Goal: Transaction & Acquisition: Purchase product/service

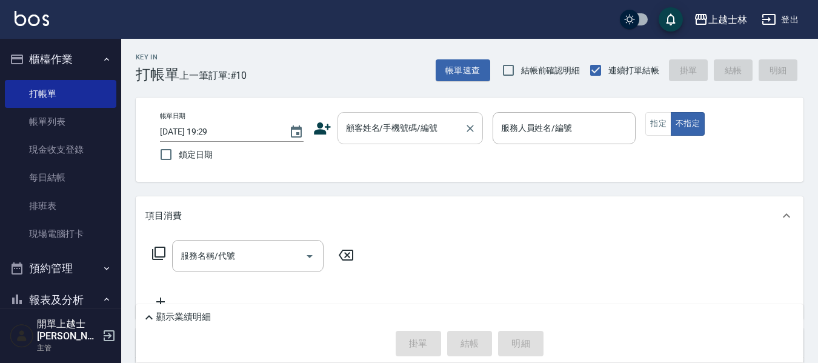
drag, startPoint x: 0, startPoint y: 0, endPoint x: 386, endPoint y: 132, distance: 408.0
click at [385, 132] on div "顧客姓名/手機號碼/編號 顧客姓名/手機號碼/編號" at bounding box center [411, 128] width 146 height 32
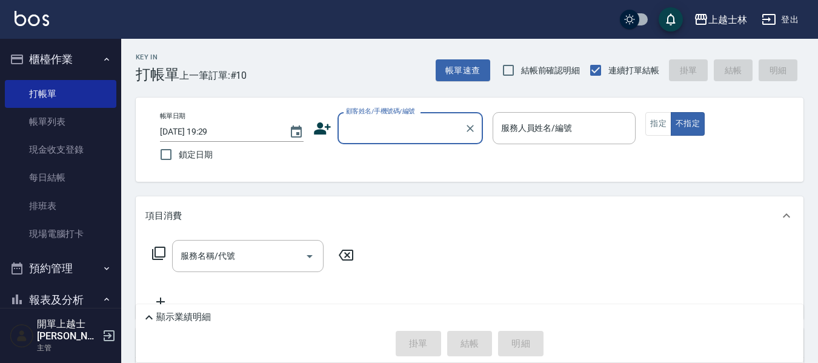
click at [409, 137] on input "顧客姓名/手機號碼/編號" at bounding box center [401, 128] width 116 height 21
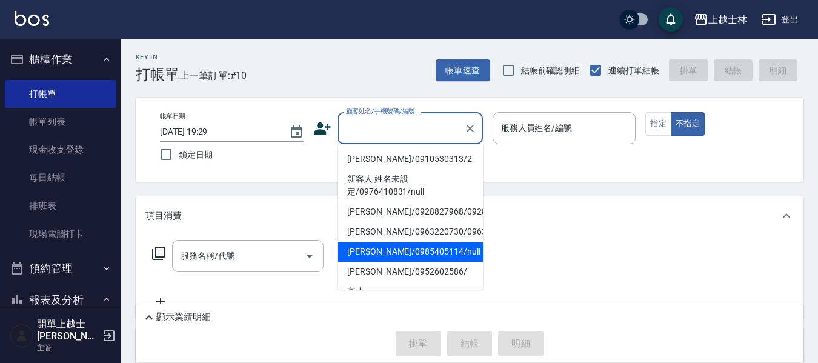
click at [417, 262] on li "妤煊/0985405114/null" at bounding box center [411, 252] width 146 height 20
type input "妤煊/0985405114/null"
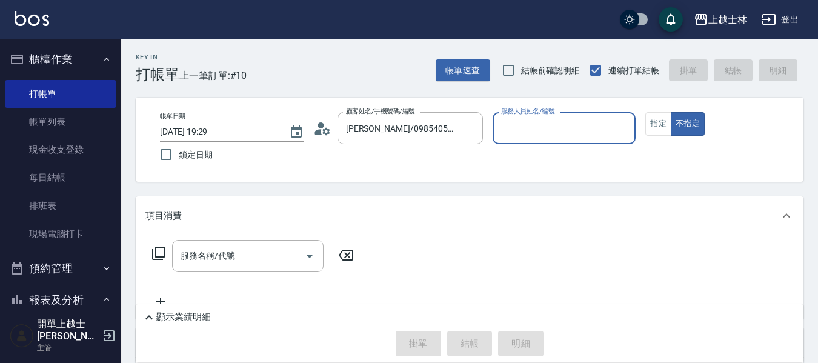
type input "妤煊-8"
click at [262, 253] on input "服務名稱/代號" at bounding box center [239, 256] width 122 height 21
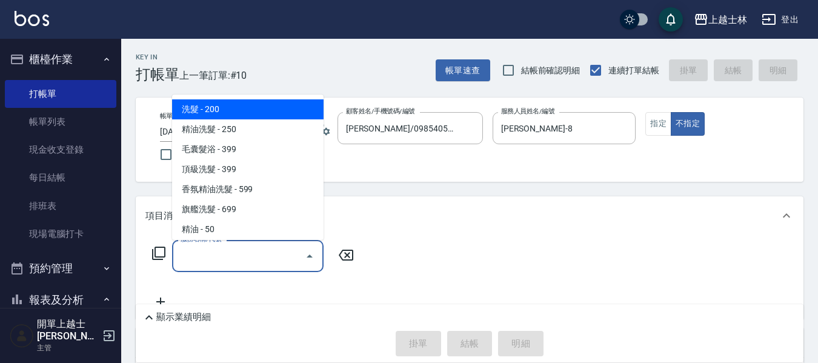
click at [236, 259] on input "服務名稱/代號" at bounding box center [239, 256] width 122 height 21
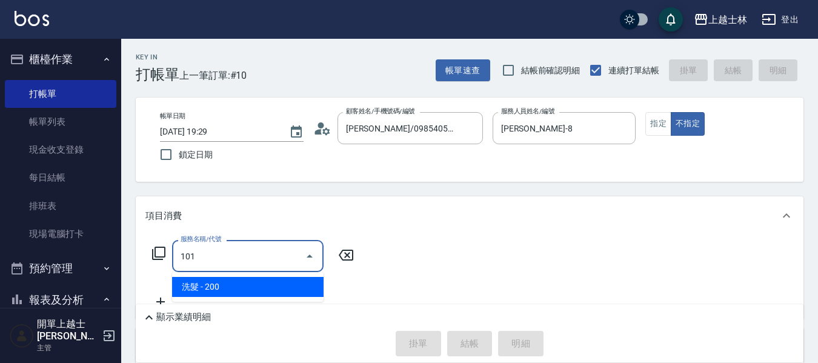
type input "洗髮(101)"
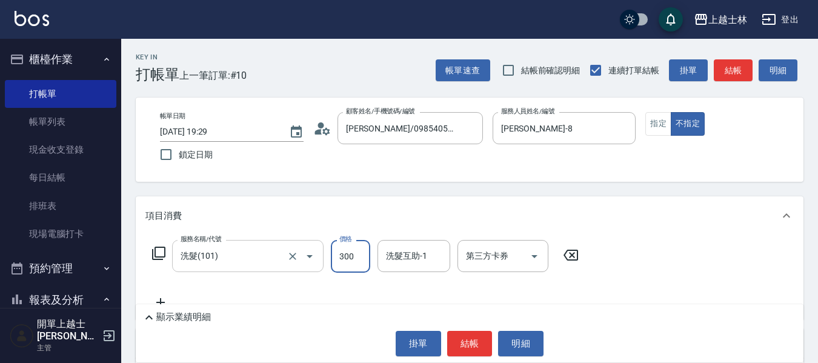
type input "300"
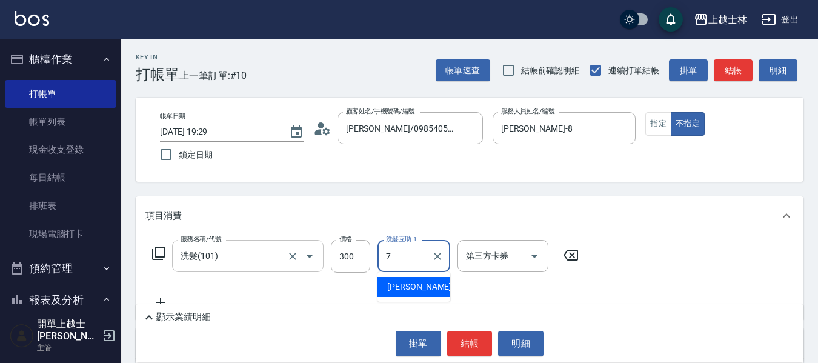
type input "蕾蕾-7"
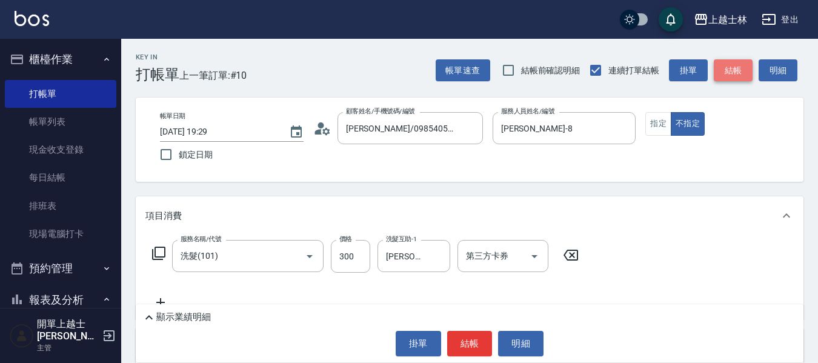
click at [725, 73] on button "結帳" at bounding box center [733, 70] width 39 height 22
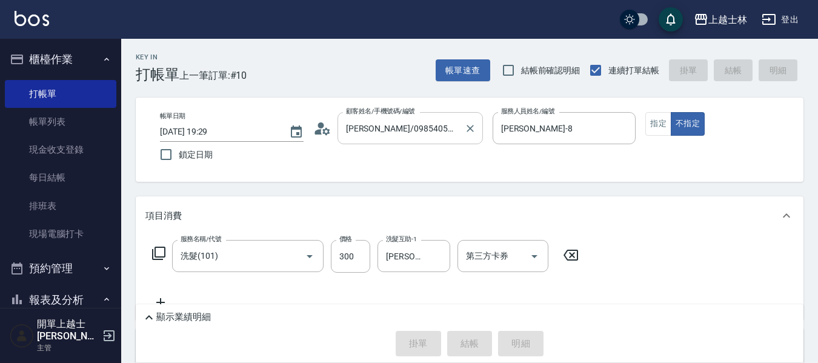
type input "2025/08/17 20:21"
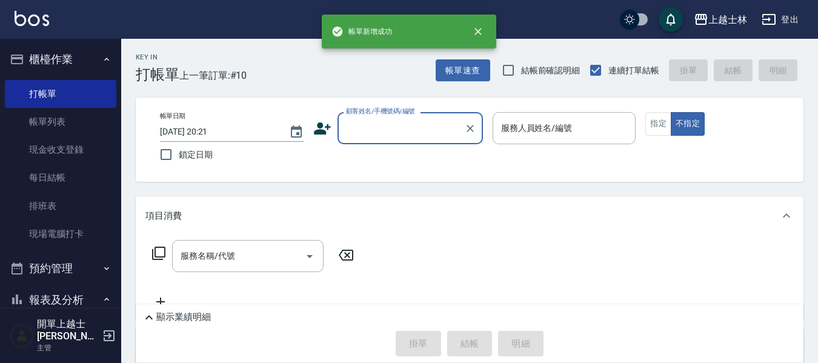
click at [383, 134] on input "顧客姓名/手機號碼/編號" at bounding box center [401, 128] width 116 height 21
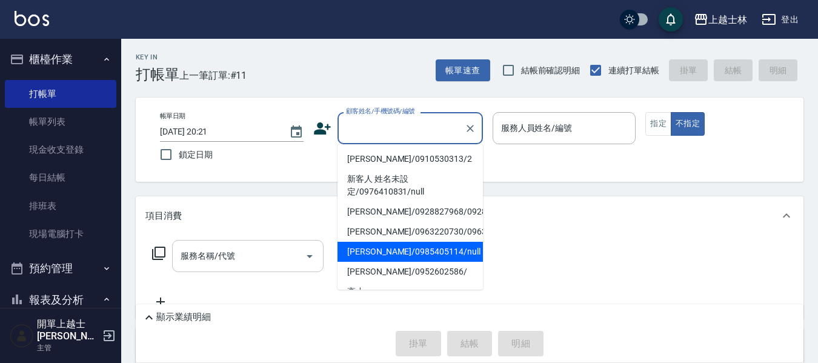
drag, startPoint x: 418, startPoint y: 275, endPoint x: 306, endPoint y: 269, distance: 113.0
click at [418, 262] on li "妤煊/0985405114/null" at bounding box center [411, 252] width 146 height 20
type input "妤煊/0985405114/null"
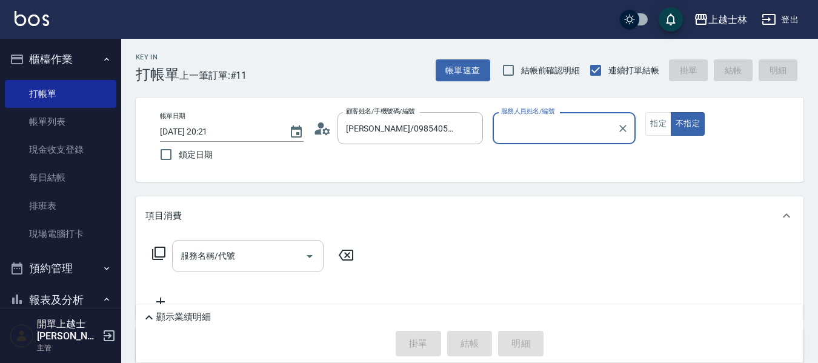
type input "妤煊-8"
click at [258, 250] on input "服務名稱/代號" at bounding box center [239, 256] width 122 height 21
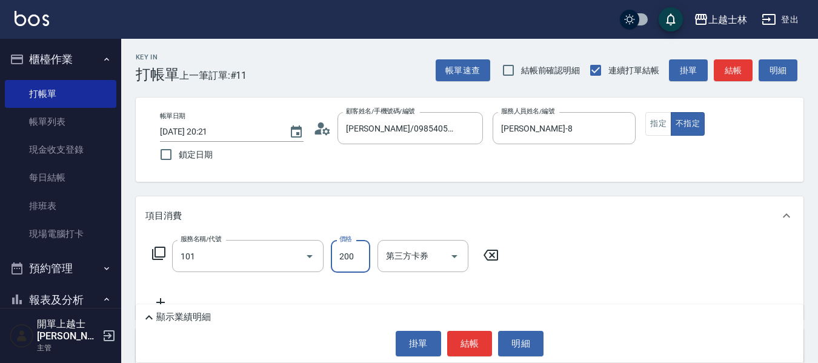
type input "洗髮(101)"
type input "300"
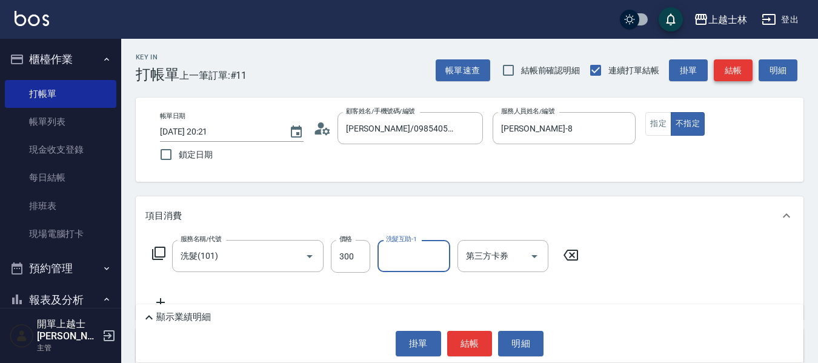
click at [737, 70] on button "結帳" at bounding box center [733, 70] width 39 height 22
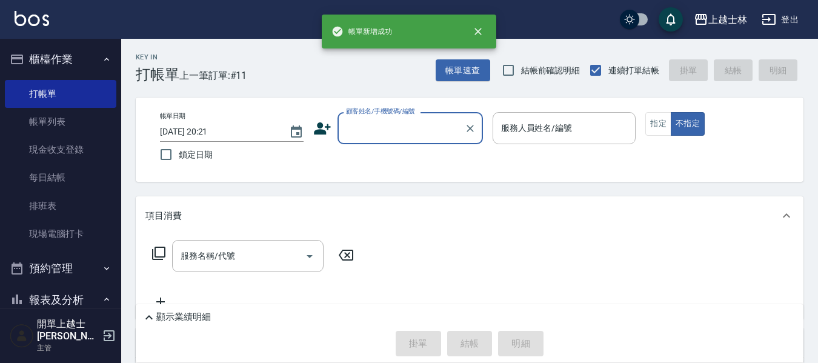
click at [375, 132] on input "顧客姓名/手機號碼/編號" at bounding box center [401, 128] width 116 height 21
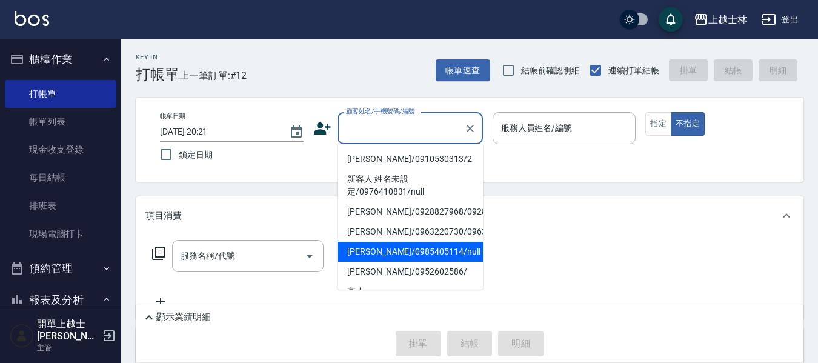
click at [417, 262] on li "妤煊/0985405114/null" at bounding box center [411, 252] width 146 height 20
type input "妤煊/0985405114/null"
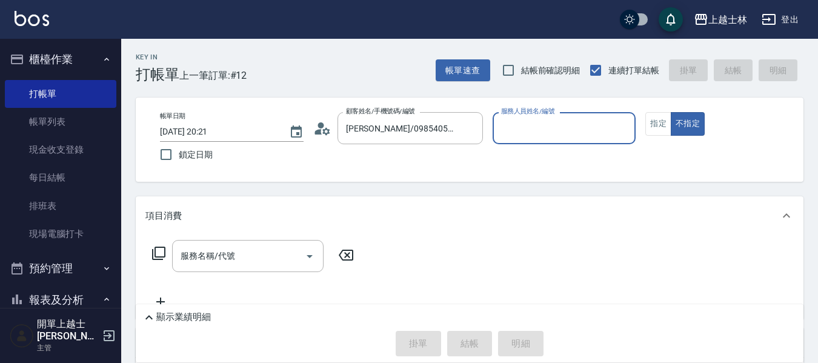
type input "妤煊-8"
click at [270, 255] on input "服務名稱/代號" at bounding box center [239, 256] width 122 height 21
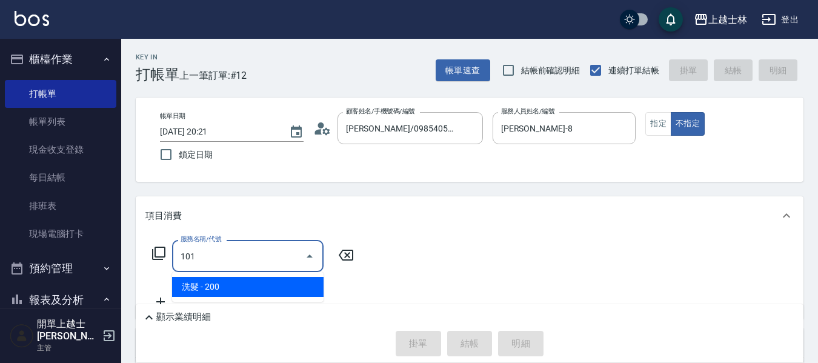
type input "洗髮(101)"
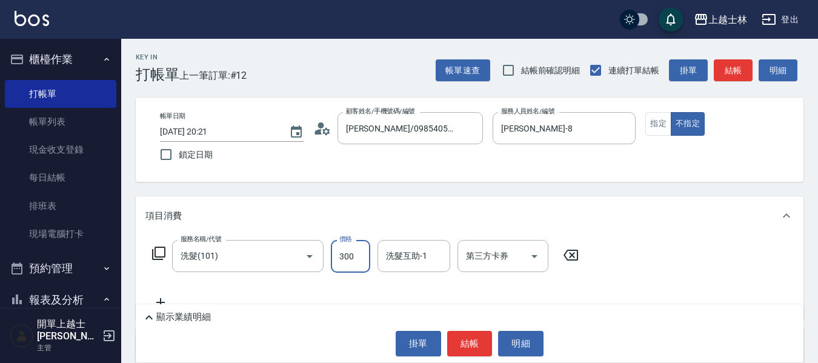
type input "300"
click at [719, 61] on button "結帳" at bounding box center [733, 70] width 39 height 22
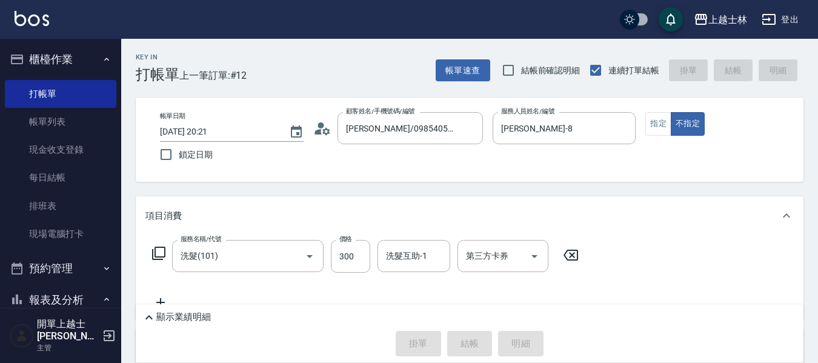
type input "2025/08/17 20:22"
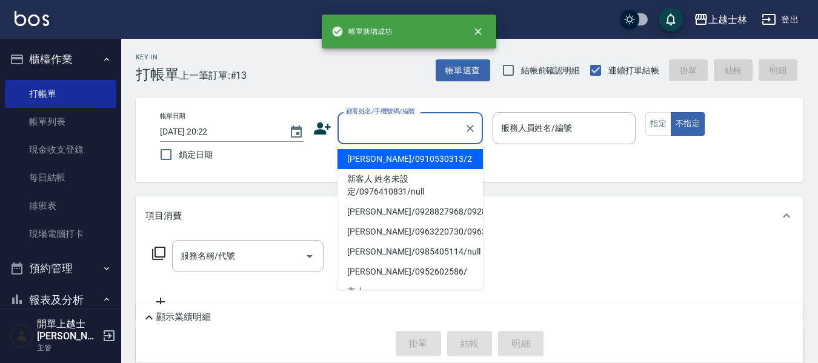
drag, startPoint x: 401, startPoint y: 137, endPoint x: 400, endPoint y: 147, distance: 10.3
click at [400, 137] on input "顧客姓名/手機號碼/編號" at bounding box center [401, 128] width 116 height 21
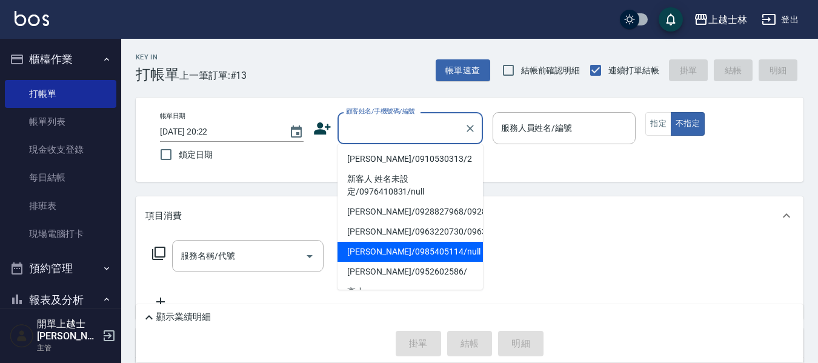
click at [427, 262] on li "妤煊/0985405114/null" at bounding box center [411, 252] width 146 height 20
type input "妤煊/0985405114/null"
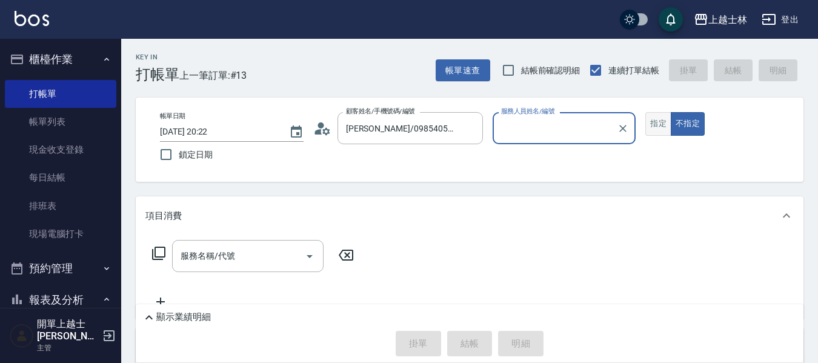
type input "妤煊-8"
click at [657, 125] on button "指定" at bounding box center [659, 124] width 26 height 24
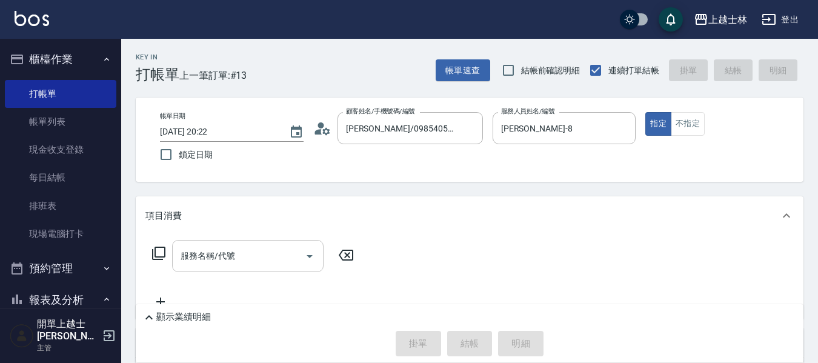
click at [250, 258] on input "服務名稱/代號" at bounding box center [239, 256] width 122 height 21
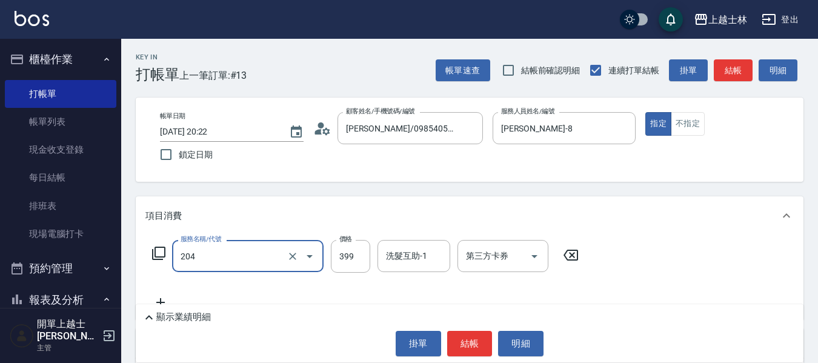
type input "A級洗+剪(204)"
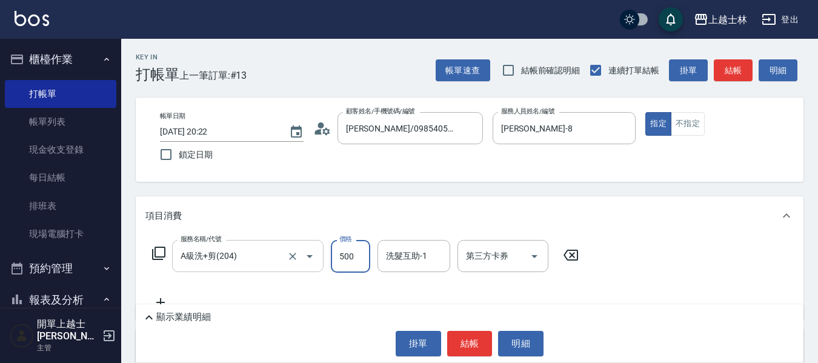
type input "500"
click at [724, 76] on button "結帳" at bounding box center [733, 70] width 39 height 22
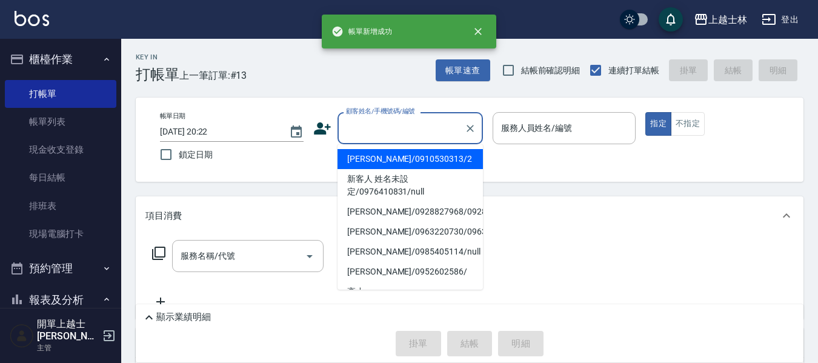
click at [389, 131] on input "顧客姓名/手機號碼/編號" at bounding box center [401, 128] width 116 height 21
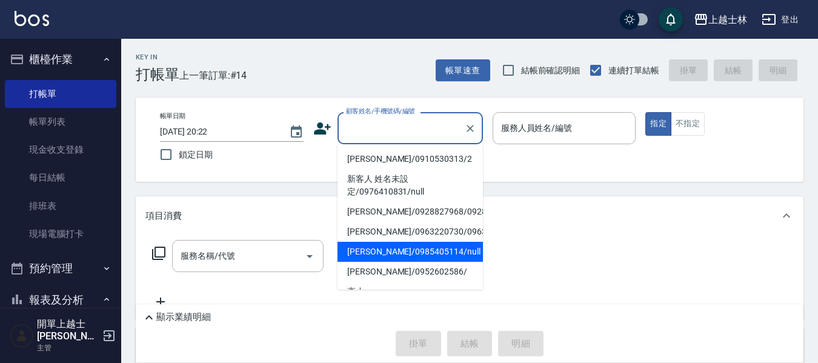
click at [386, 262] on li "妤煊/0985405114/null" at bounding box center [411, 252] width 146 height 20
type input "妤煊/0985405114/null"
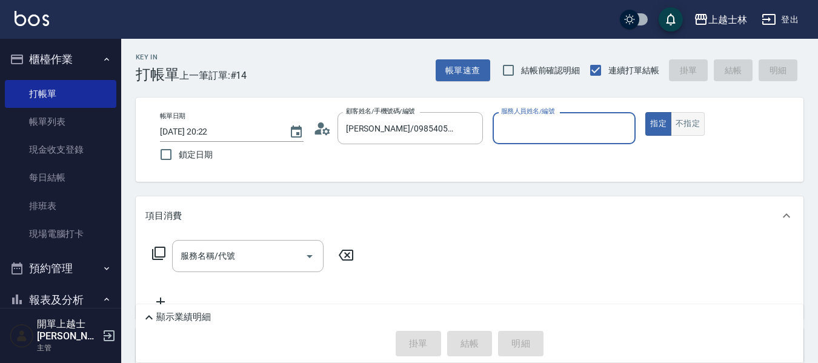
type input "妤煊-8"
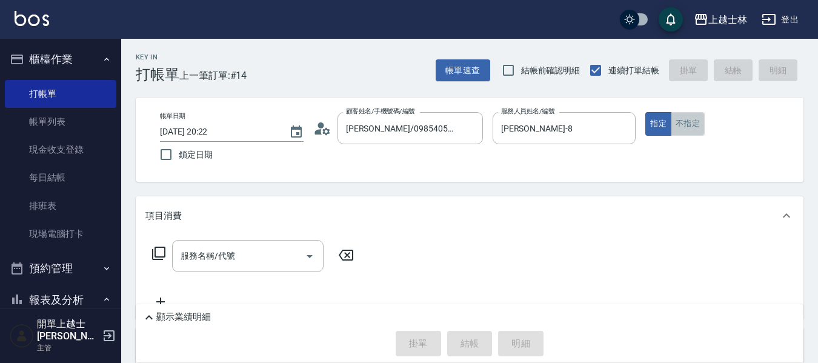
click at [677, 127] on button "不指定" at bounding box center [688, 124] width 34 height 24
click at [186, 259] on div "服務名稱/代號 服務名稱/代號" at bounding box center [248, 256] width 152 height 32
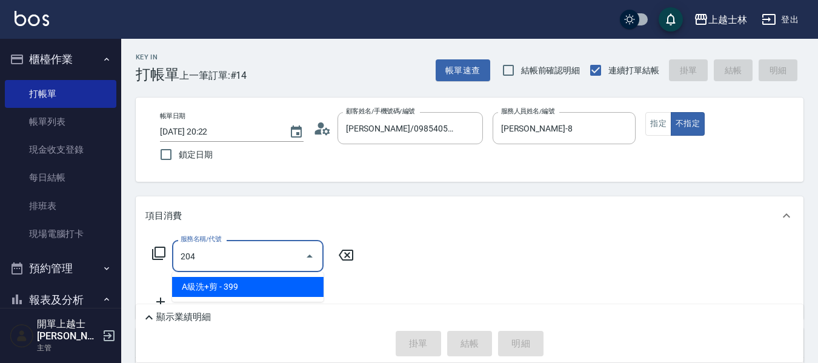
type input "A級洗+剪(204)"
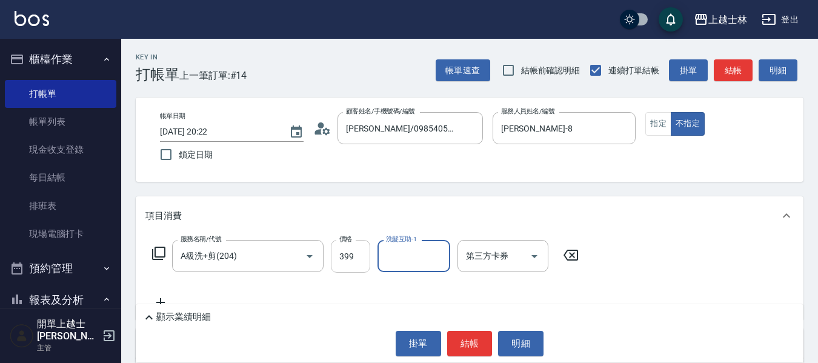
click at [356, 258] on input "399" at bounding box center [350, 256] width 39 height 33
type input "400"
type input "蕾蕾-7"
click at [734, 73] on button "結帳" at bounding box center [733, 70] width 39 height 22
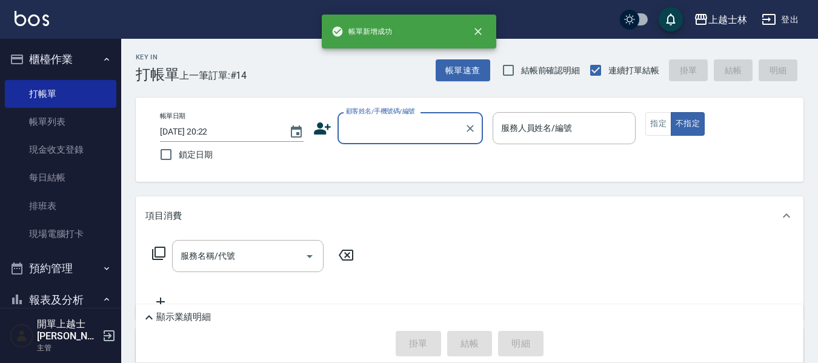
click at [420, 131] on input "顧客姓名/手機號碼/編號" at bounding box center [401, 128] width 116 height 21
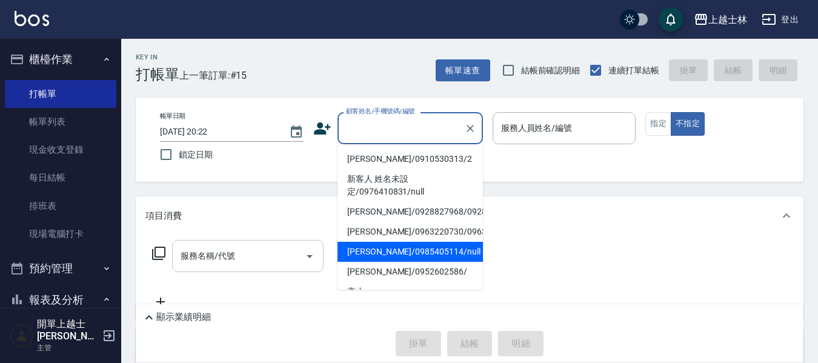
drag, startPoint x: 406, startPoint y: 277, endPoint x: 220, endPoint y: 249, distance: 188.2
click at [406, 262] on li "妤煊/0985405114/null" at bounding box center [411, 252] width 146 height 20
type input "妤煊/0985405114/null"
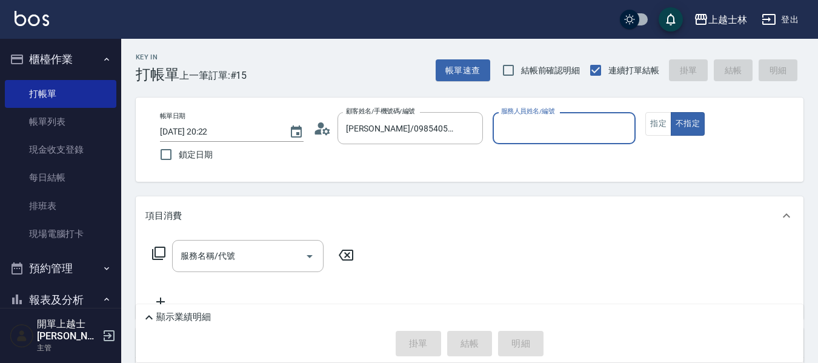
click at [219, 249] on input "服務名稱/代號" at bounding box center [239, 256] width 122 height 21
type input "妤煊-8"
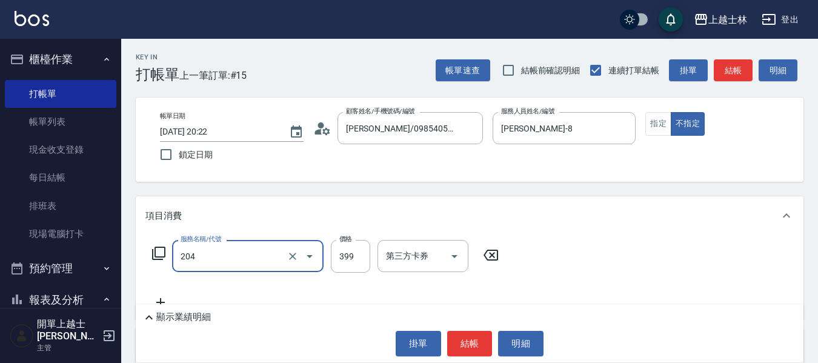
type input "4"
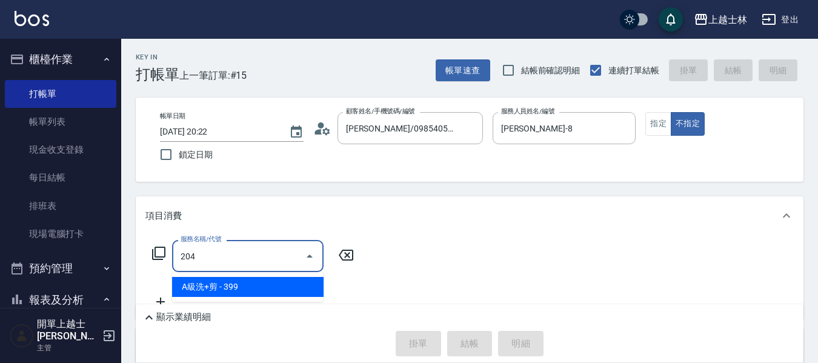
type input "A級洗+剪(204)"
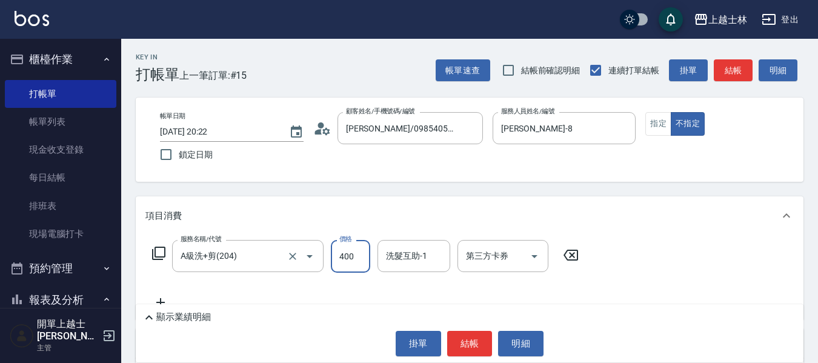
type input "400"
click at [729, 66] on button "結帳" at bounding box center [733, 70] width 39 height 22
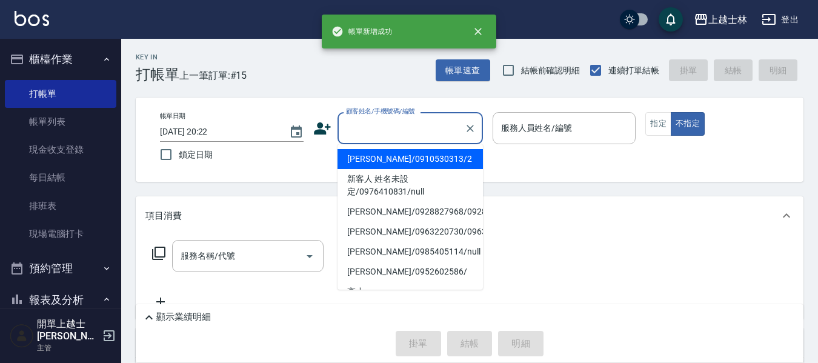
click at [414, 131] on input "顧客姓名/手機號碼/編號" at bounding box center [401, 128] width 116 height 21
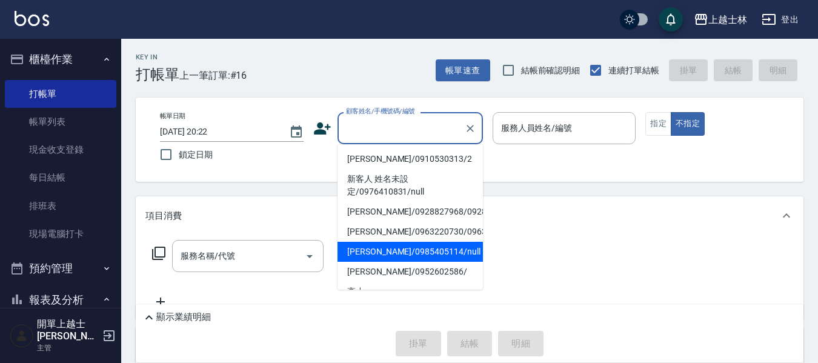
click at [403, 262] on li "妤煊/0985405114/null" at bounding box center [411, 252] width 146 height 20
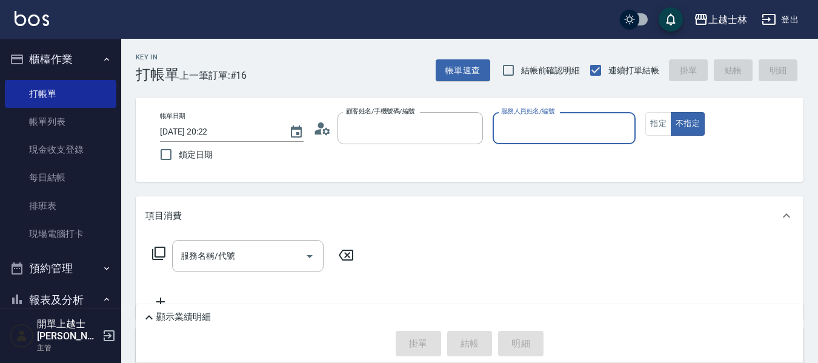
type input "妤煊/0985405114/null"
type input "妤煊-8"
click at [657, 124] on button "指定" at bounding box center [659, 124] width 26 height 24
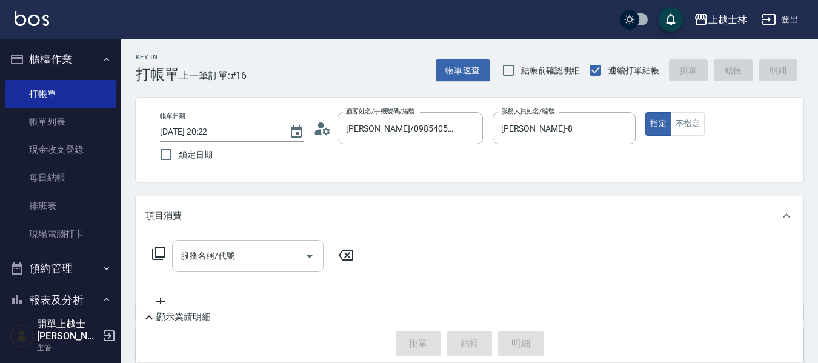
click at [246, 258] on input "服務名稱/代號" at bounding box center [239, 256] width 122 height 21
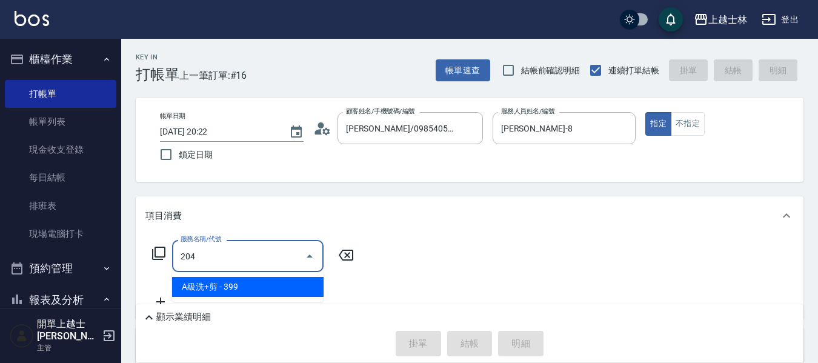
type input "A級洗+剪(204)"
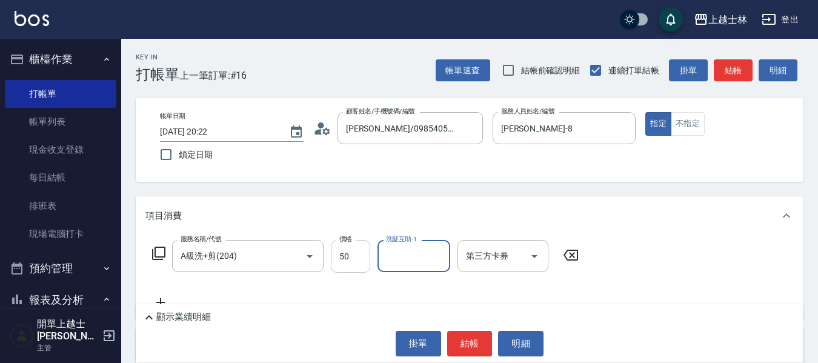
click at [344, 255] on input "50" at bounding box center [350, 256] width 39 height 33
type input "500"
click at [159, 301] on icon at bounding box center [161, 302] width 30 height 15
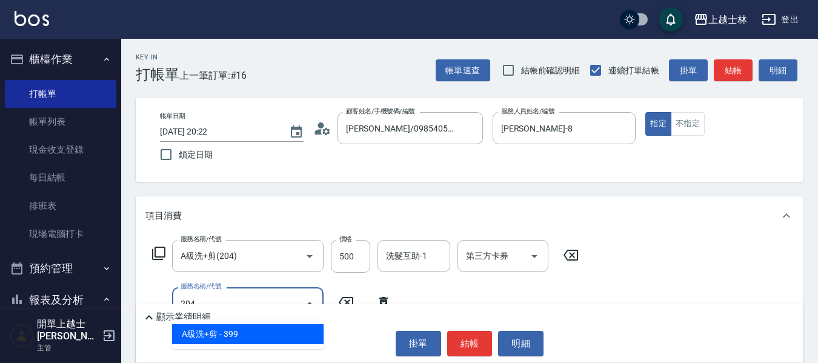
type input "A級洗+剪(204)"
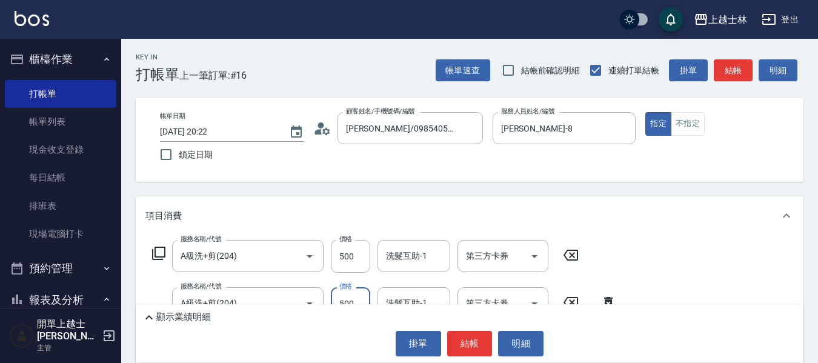
type input "500"
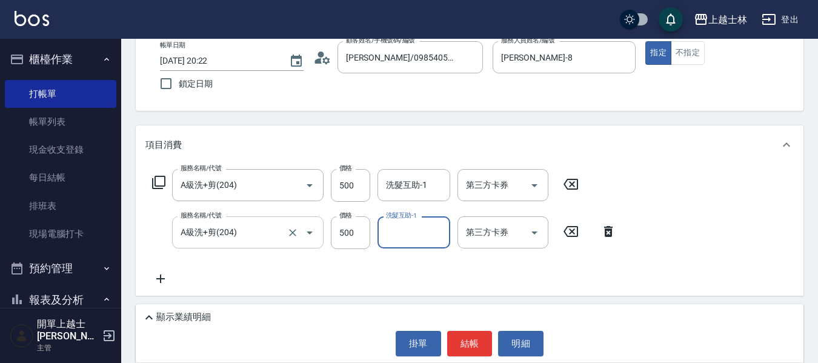
scroll to position [61, 0]
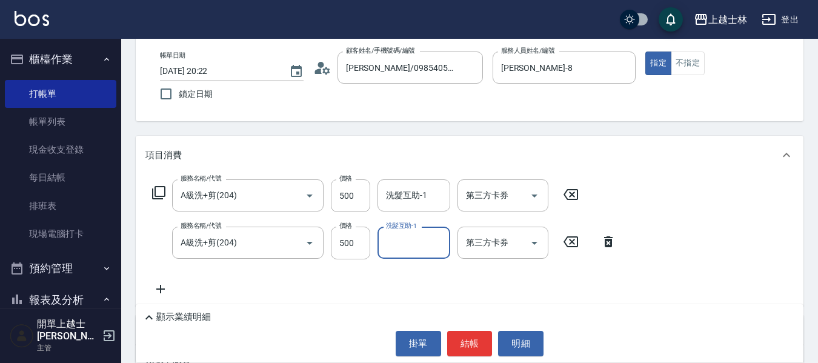
click at [160, 285] on icon at bounding box center [161, 289] width 30 height 15
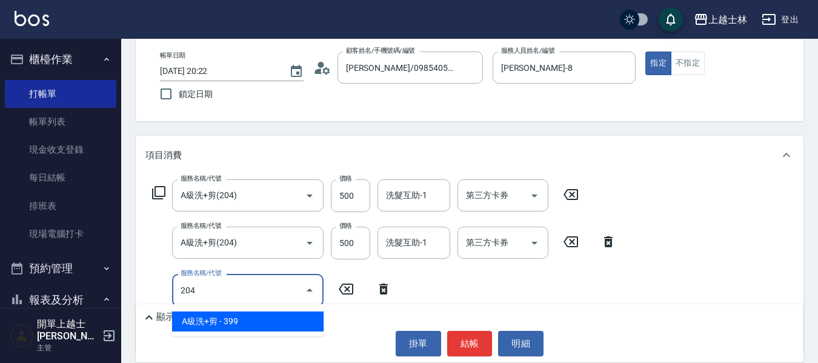
type input "A級洗+剪(204)"
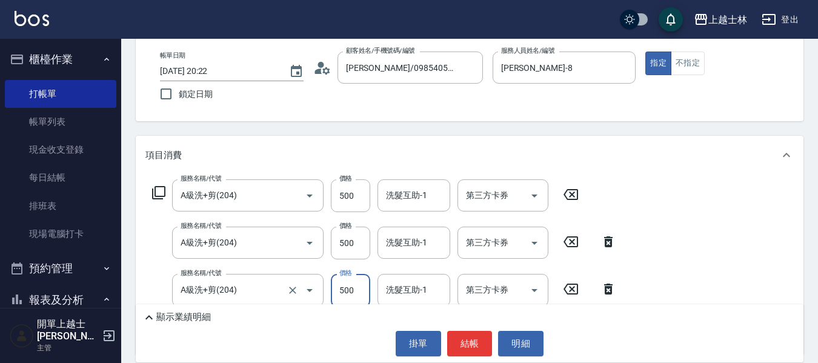
type input "500"
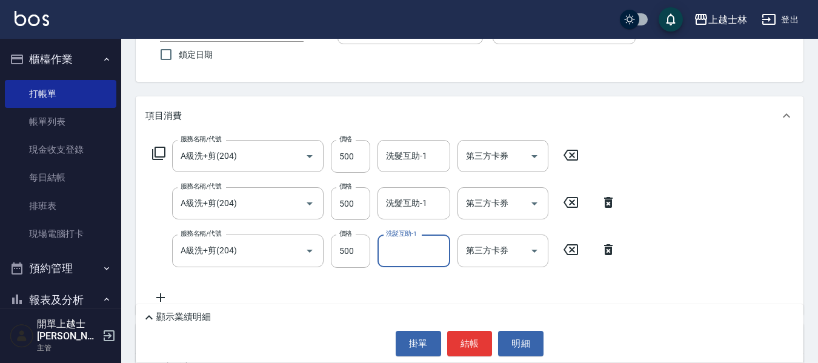
scroll to position [121, 0]
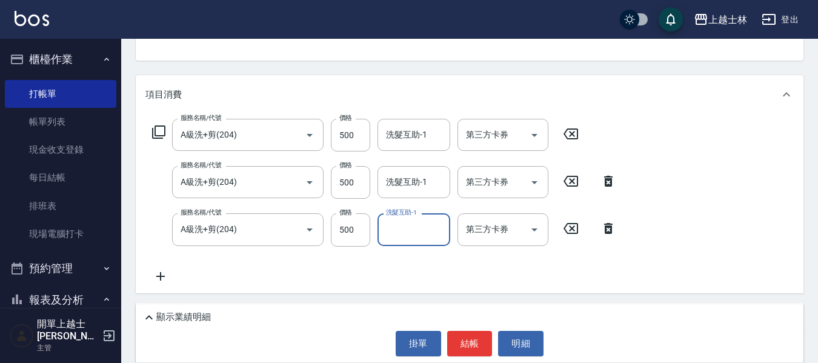
click at [161, 274] on icon at bounding box center [160, 276] width 8 height 8
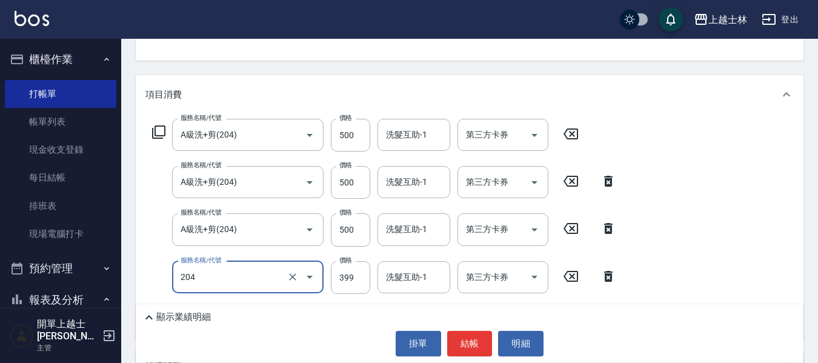
type input "A級洗+剪(204)"
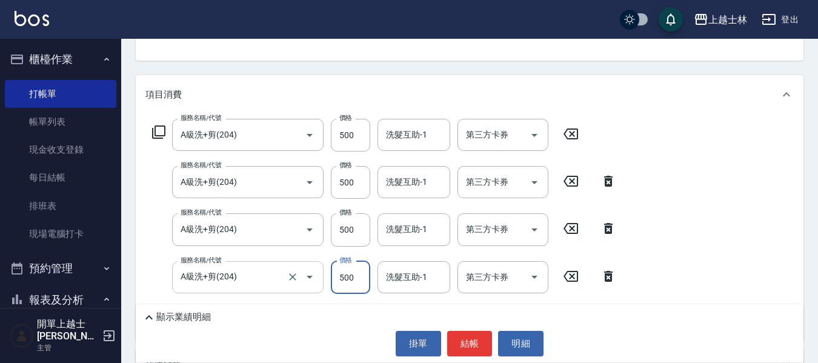
type input "500"
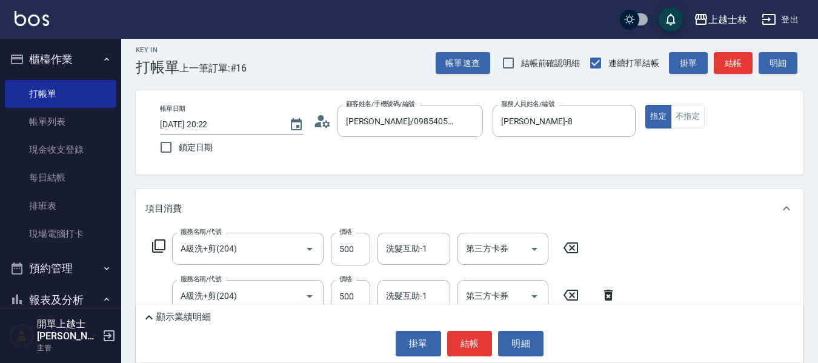
scroll to position [0, 0]
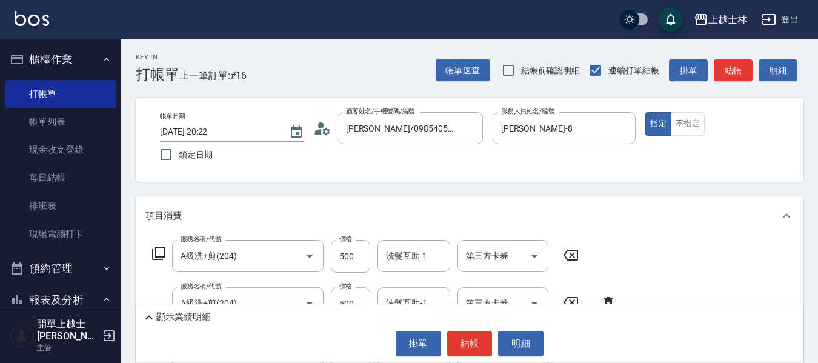
click at [708, 69] on div "帳單速查 結帳前確認明細 連續打單結帳 掛單 結帳 明細" at bounding box center [620, 70] width 368 height 25
click at [746, 67] on button "結帳" at bounding box center [733, 70] width 39 height 22
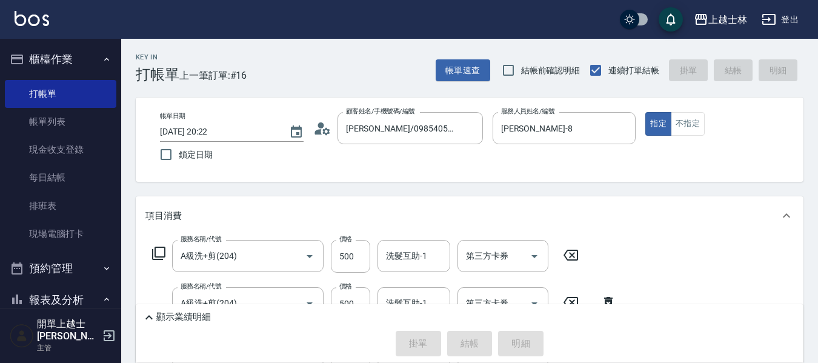
type input "2025/08/17 20:23"
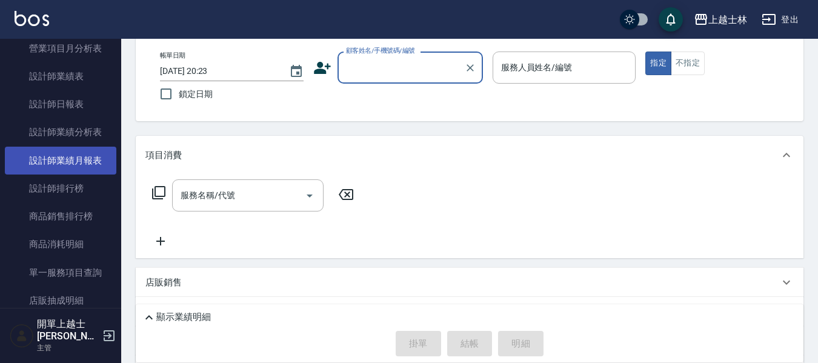
scroll to position [546, 0]
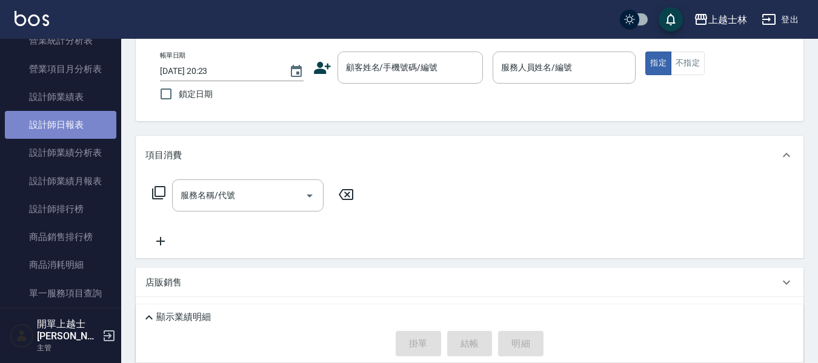
click at [75, 121] on link "設計師日報表" at bounding box center [61, 125] width 112 height 28
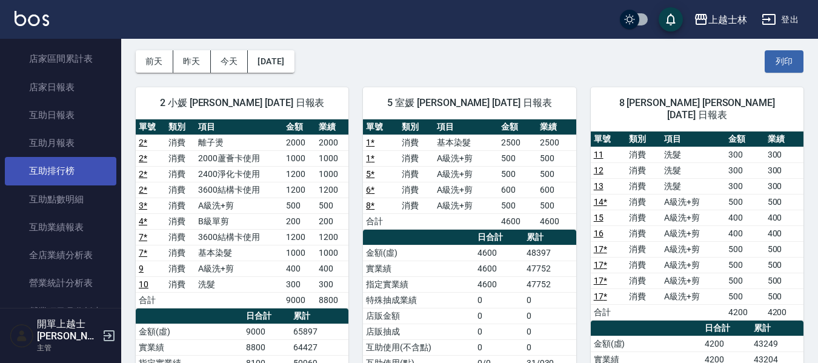
scroll to position [364, 0]
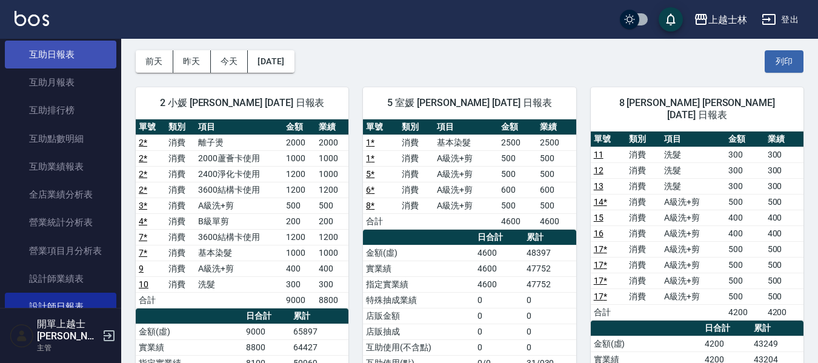
click at [55, 57] on link "互助日報表" at bounding box center [61, 55] width 112 height 28
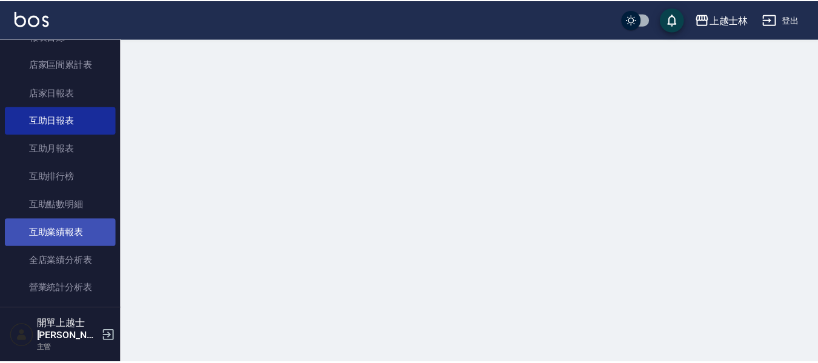
scroll to position [243, 0]
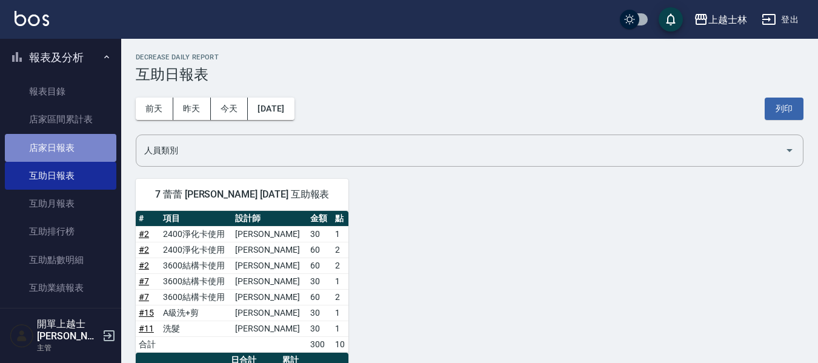
click at [78, 148] on link "店家日報表" at bounding box center [61, 148] width 112 height 28
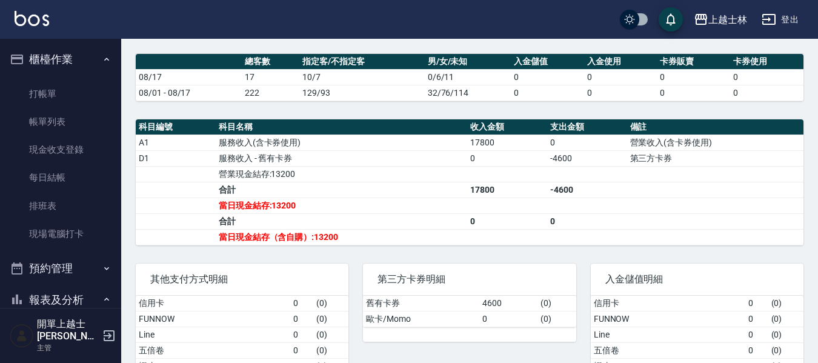
drag, startPoint x: 62, startPoint y: 182, endPoint x: 253, endPoint y: 193, distance: 191.9
click at [62, 182] on link "每日結帳" at bounding box center [61, 178] width 112 height 28
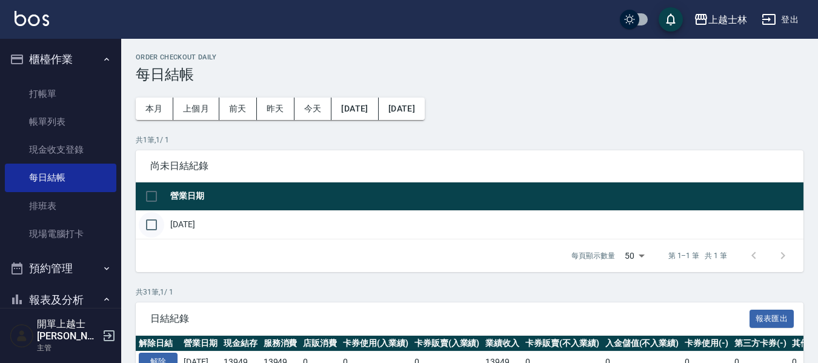
click at [152, 223] on input "checkbox" at bounding box center [151, 224] width 25 height 25
checkbox input "true"
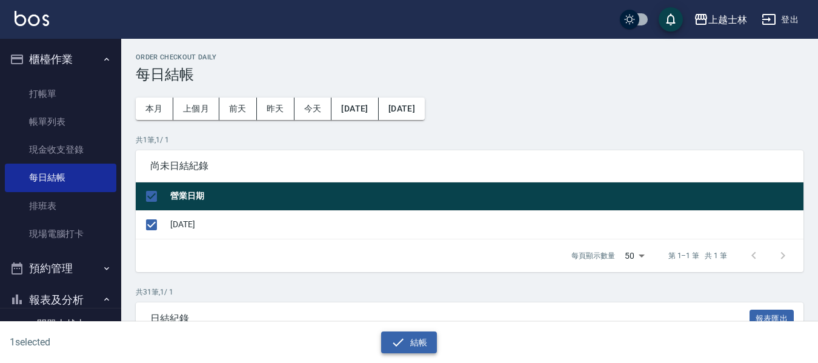
click at [393, 342] on icon "button" at bounding box center [398, 342] width 15 height 15
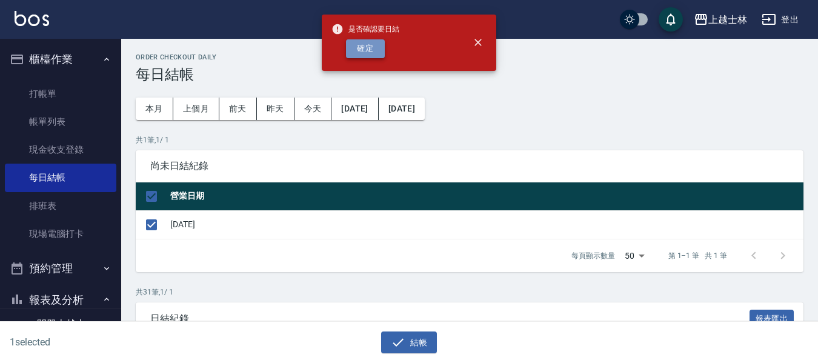
click at [373, 49] on button "確定" at bounding box center [365, 48] width 39 height 19
checkbox input "false"
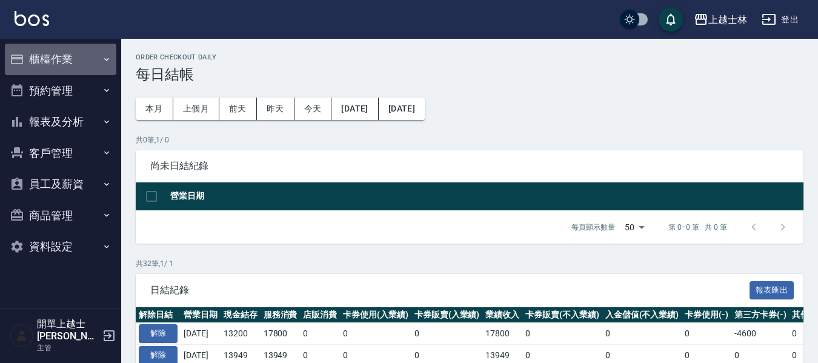
click at [39, 64] on button "櫃檯作業" at bounding box center [61, 60] width 112 height 32
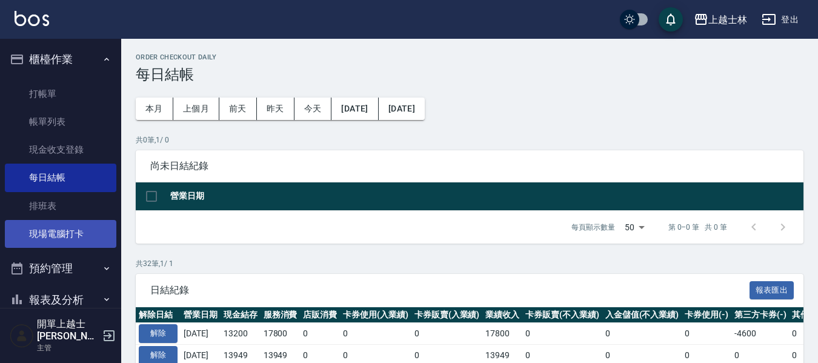
click at [54, 241] on link "現場電腦打卡" at bounding box center [61, 234] width 112 height 28
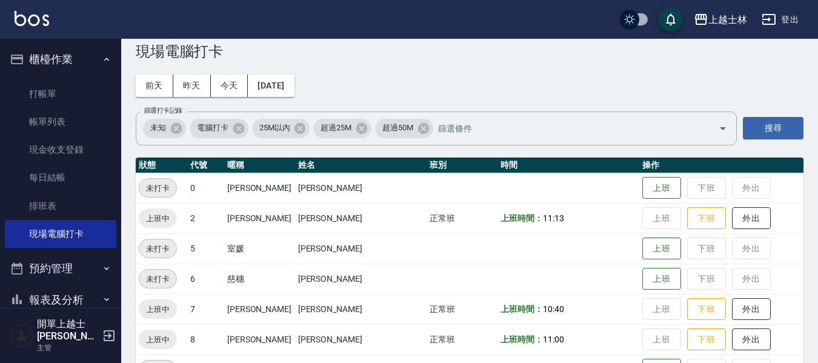
scroll to position [61, 0]
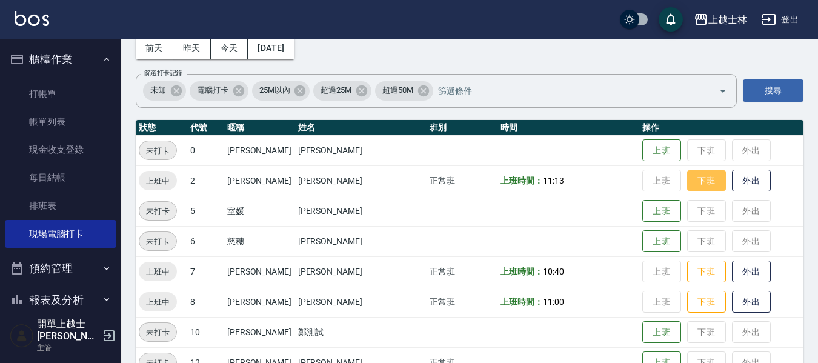
click at [688, 183] on button "下班" at bounding box center [707, 180] width 39 height 21
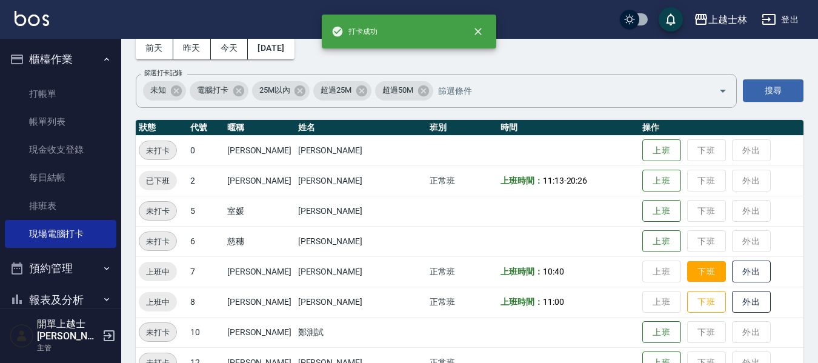
click at [688, 275] on button "下班" at bounding box center [707, 271] width 39 height 21
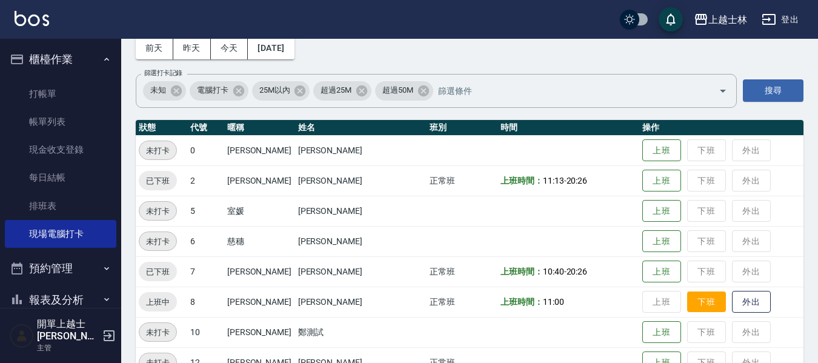
click at [688, 303] on button "下班" at bounding box center [707, 302] width 39 height 21
